Goal: Navigation & Orientation: Go to known website

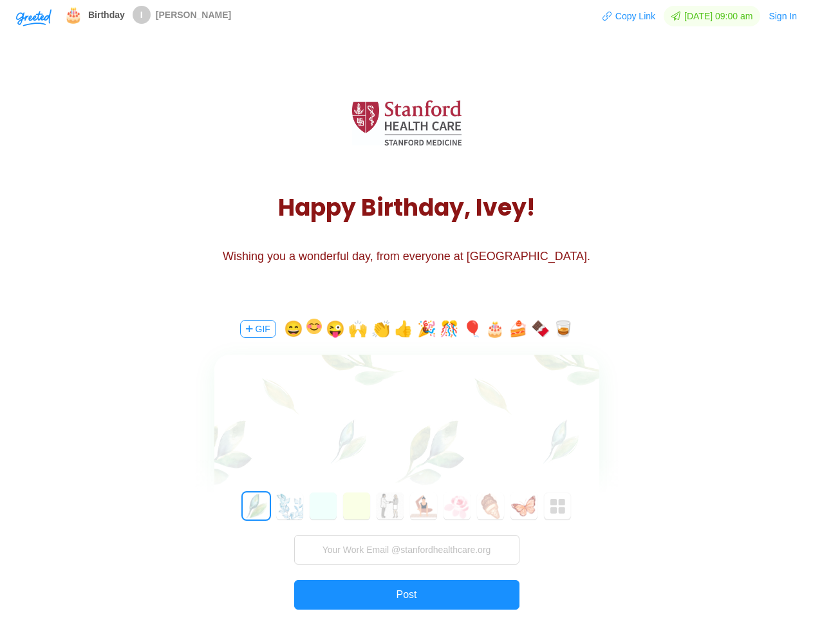
click at [406, 309] on div "GIF 😄 😜 🙌 👏 👍 🎉 🎊 🎈 🎂 🍰 🍫 🥃 0 1 2 3 4 5 6 7 8 9 10 11 12 13 14 15 16 17 18 19 2…" at bounding box center [407, 486] width 386 height 368
click at [33, 17] on img "button" at bounding box center [33, 17] width 35 height 17
click at [623, 16] on button "Copy Link" at bounding box center [629, 16] width 54 height 21
click at [783, 16] on button "Sign In" at bounding box center [783, 16] width 30 height 21
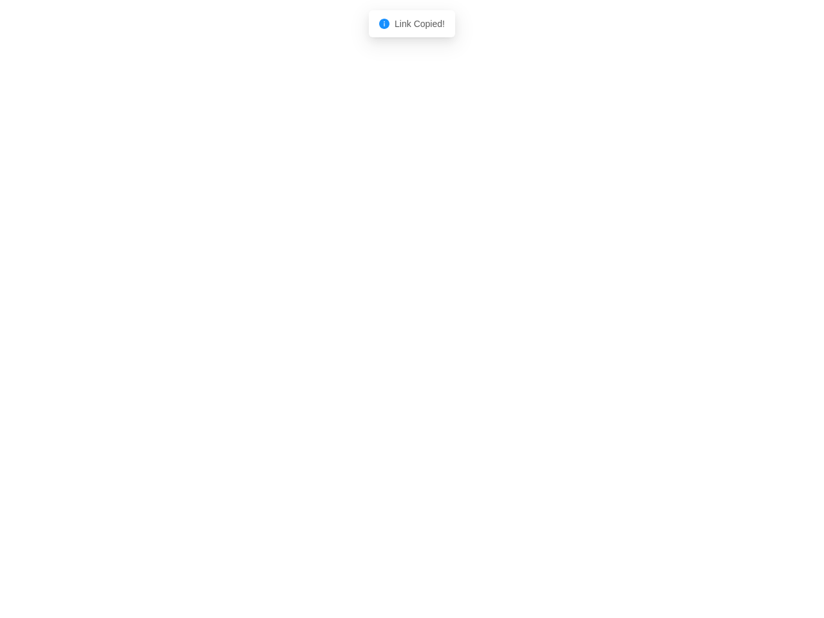
click at [257, 329] on body "Shadow: (click to exit) Link Copied!" at bounding box center [412, 309] width 824 height 618
click at [292, 329] on body "Shadow: (click to exit) Link Copied!" at bounding box center [412, 309] width 824 height 618
click at [313, 329] on body "Shadow: (click to exit) Link Copied!" at bounding box center [412, 309] width 824 height 618
click at [335, 329] on body "Shadow: (click to exit) Link Copied!" at bounding box center [412, 309] width 824 height 618
click at [358, 329] on body "Shadow: (click to exit) Link Copied!" at bounding box center [412, 309] width 824 height 618
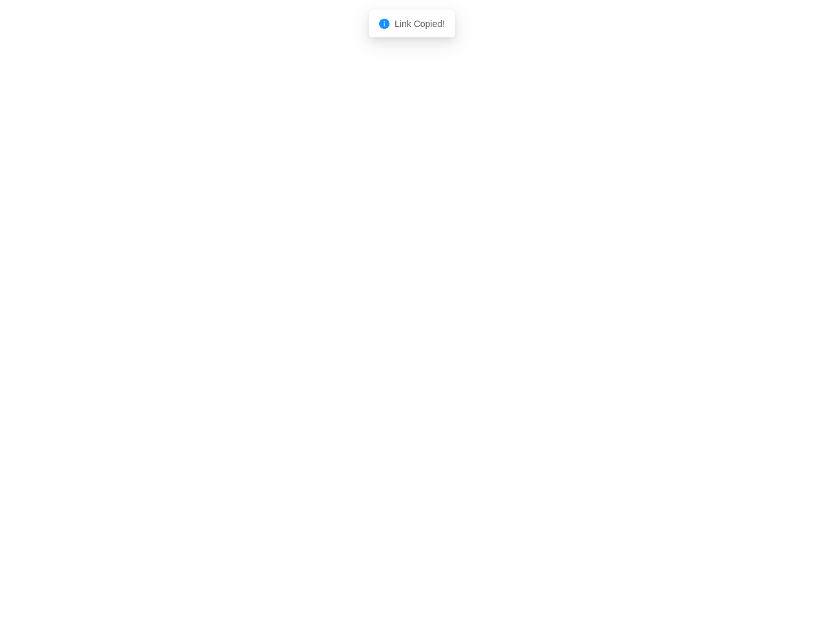
click at [382, 329] on body "Shadow: (click to exit) Link Copied!" at bounding box center [412, 309] width 824 height 618
